Goal: Check status: Check status

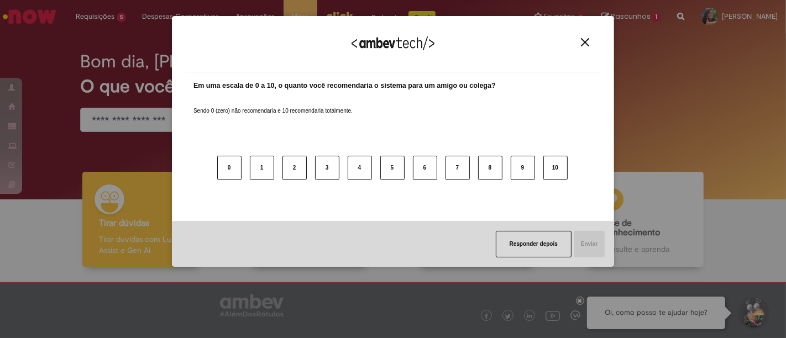
click at [591, 34] on div "Agradecemos seu feedback!" at bounding box center [393, 50] width 416 height 43
click at [583, 41] on button "Close" at bounding box center [585, 42] width 15 height 9
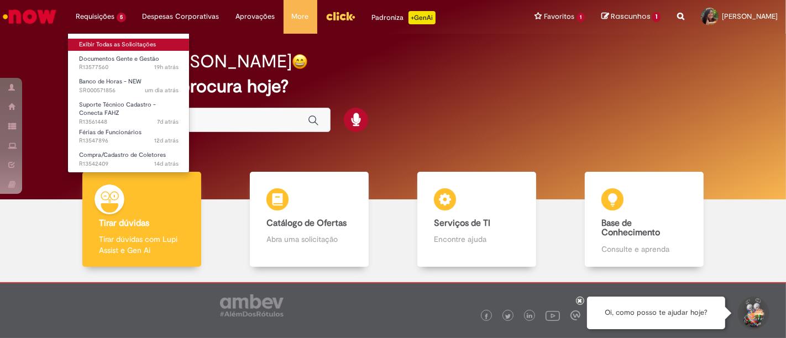
click at [115, 45] on link "Exibir Todas as Solicitações" at bounding box center [129, 45] width 122 height 12
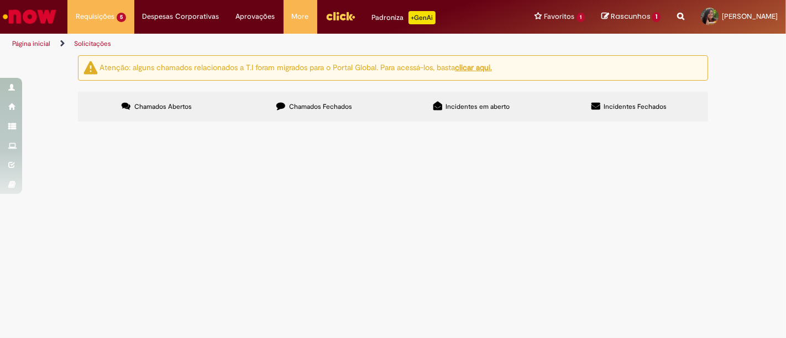
click at [0, 0] on span "boa tarde tudo bem? a funcionária [PERSON_NAME] (ID: 99844928) foi desligada em…" at bounding box center [0, 0] width 0 height 0
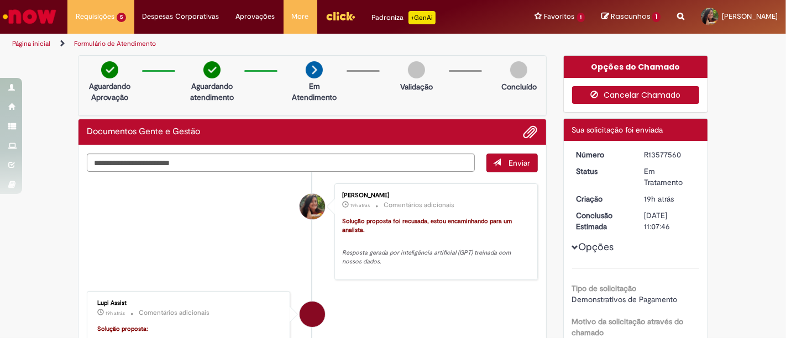
click at [602, 87] on button "Cancelar Chamado" at bounding box center [636, 95] width 128 height 18
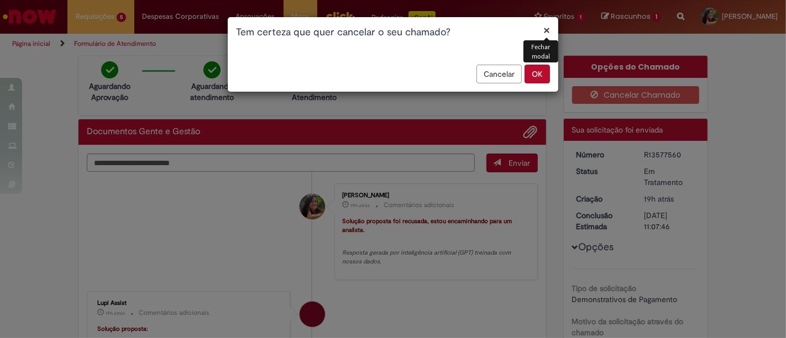
click at [546, 71] on button "OK" at bounding box center [537, 74] width 25 height 19
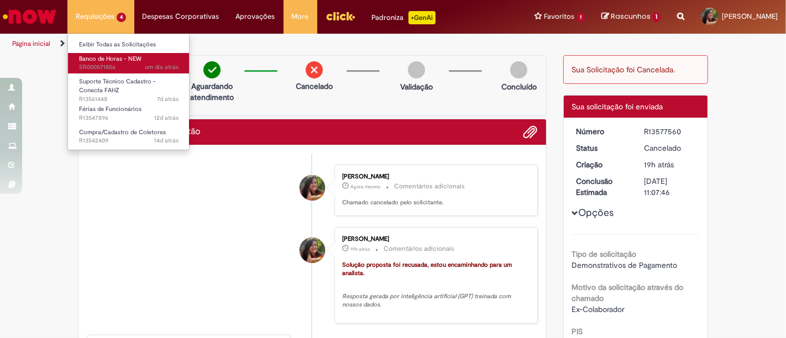
click at [113, 65] on span "um dia atrás um dia atrás SR000571856" at bounding box center [129, 67] width 100 height 9
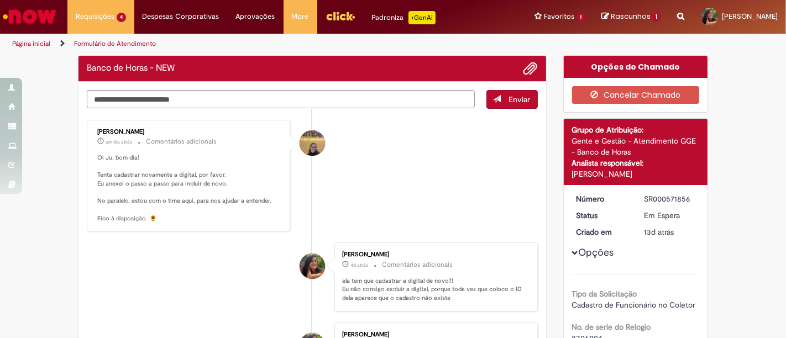
click at [202, 194] on p "Oi Ju, bom dia! Tenta cadastrar novamente a digital, por favor. Eu anexei o pas…" at bounding box center [189, 189] width 184 height 70
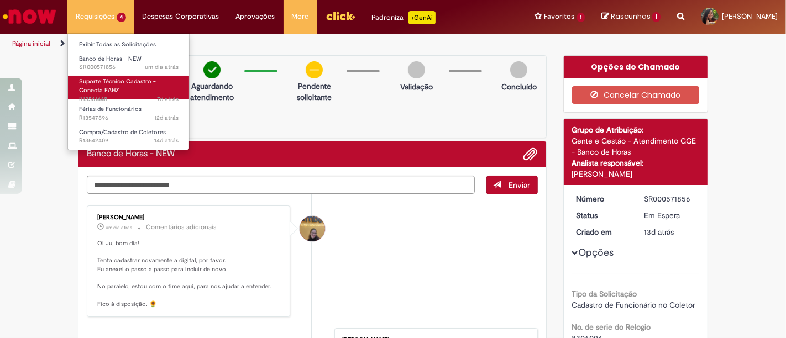
click at [117, 91] on span "Suporte Técnico Cadastro - Conecta FAHZ" at bounding box center [117, 85] width 77 height 17
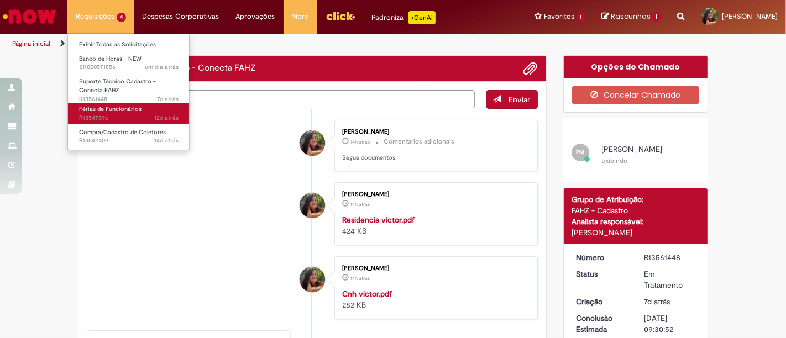
click at [143, 114] on span "12d atrás 12 dias atrás R13547896" at bounding box center [129, 118] width 100 height 9
